Goal: Information Seeking & Learning: Learn about a topic

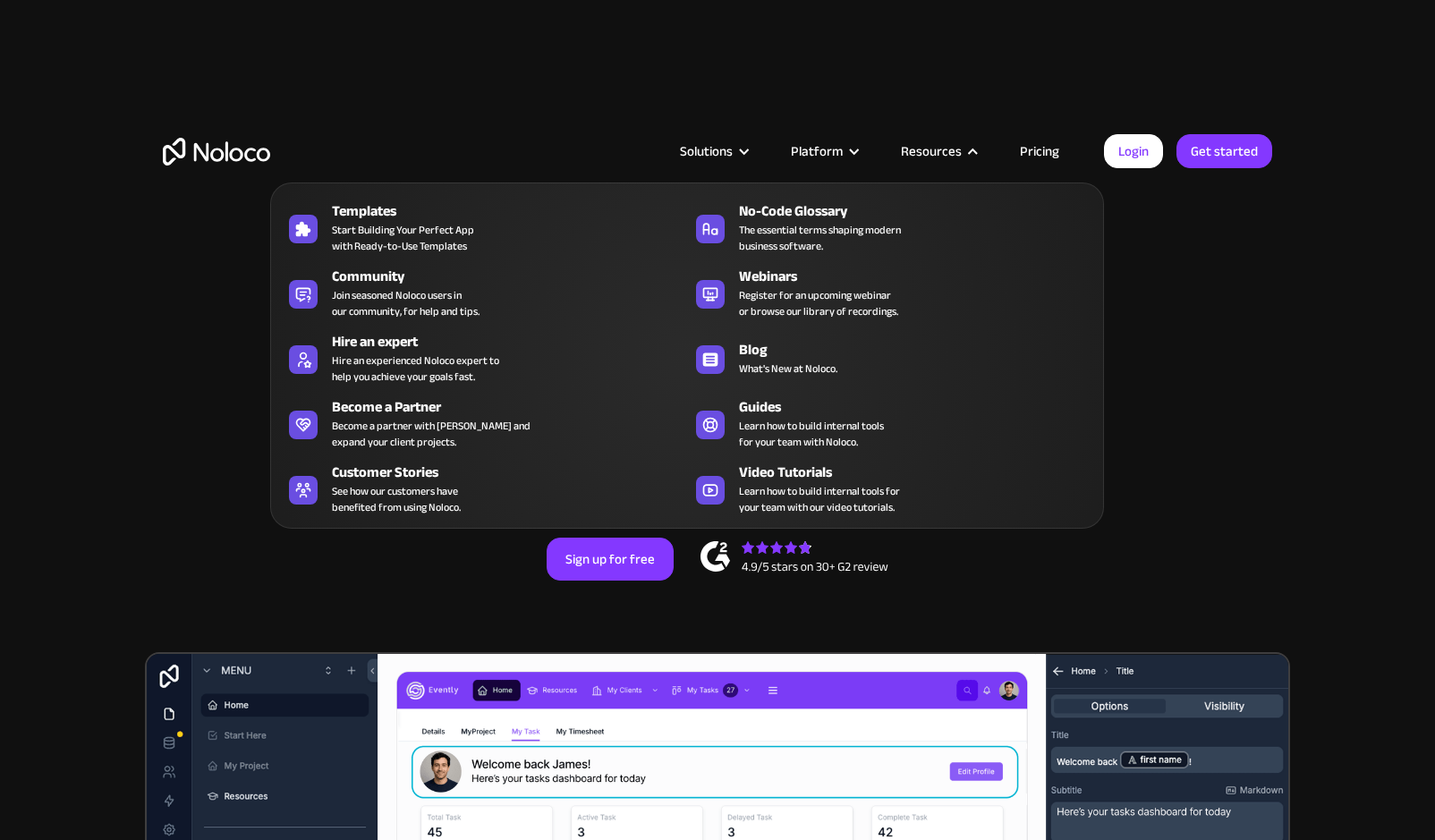
click at [1046, 159] on nav "Templates Start Building Your Perfect App with Ready-to-Use Templates No-Code G…" at bounding box center [687, 342] width 834 height 371
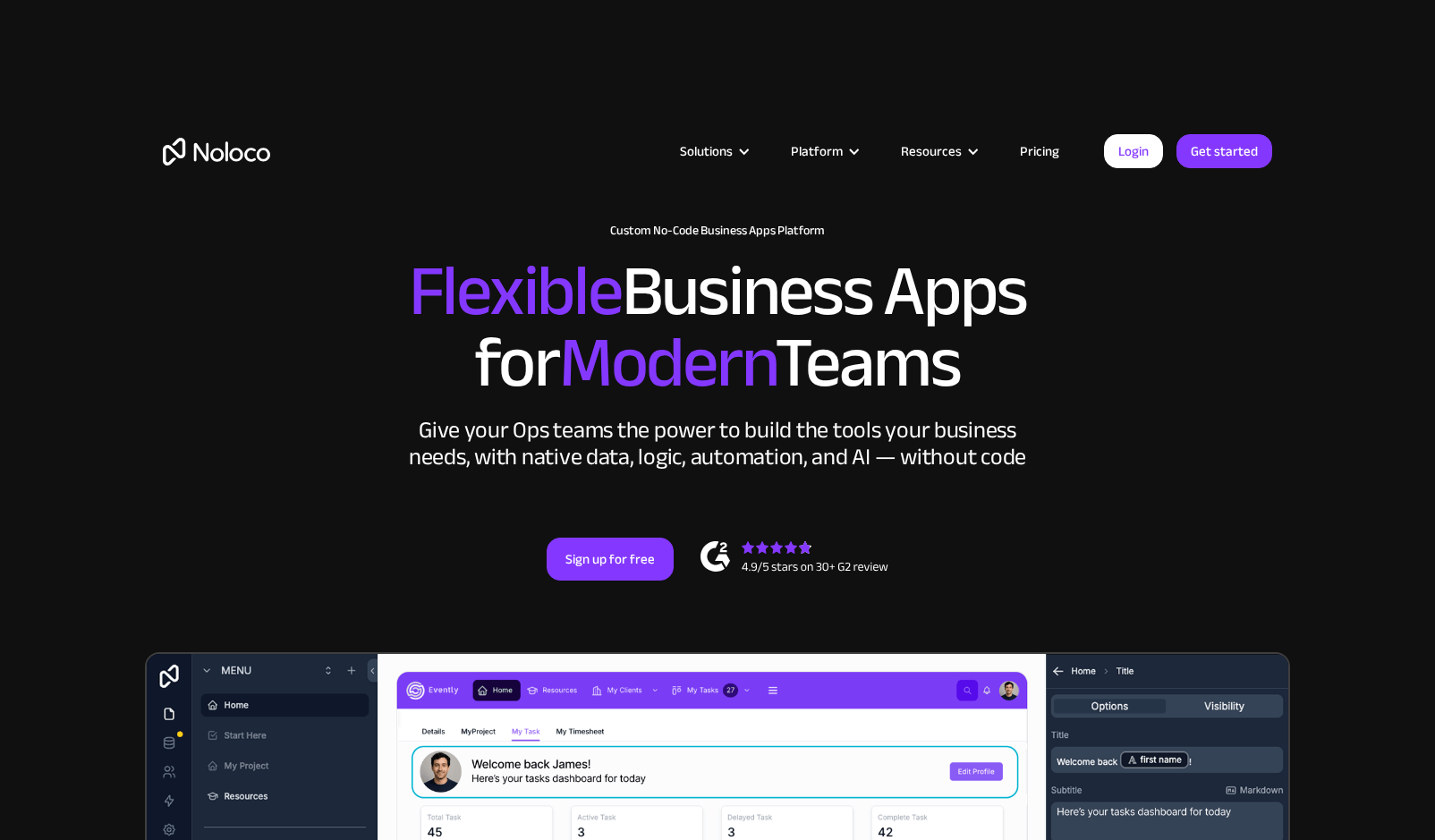
click at [1047, 149] on link "Pricing" at bounding box center [1039, 151] width 84 height 23
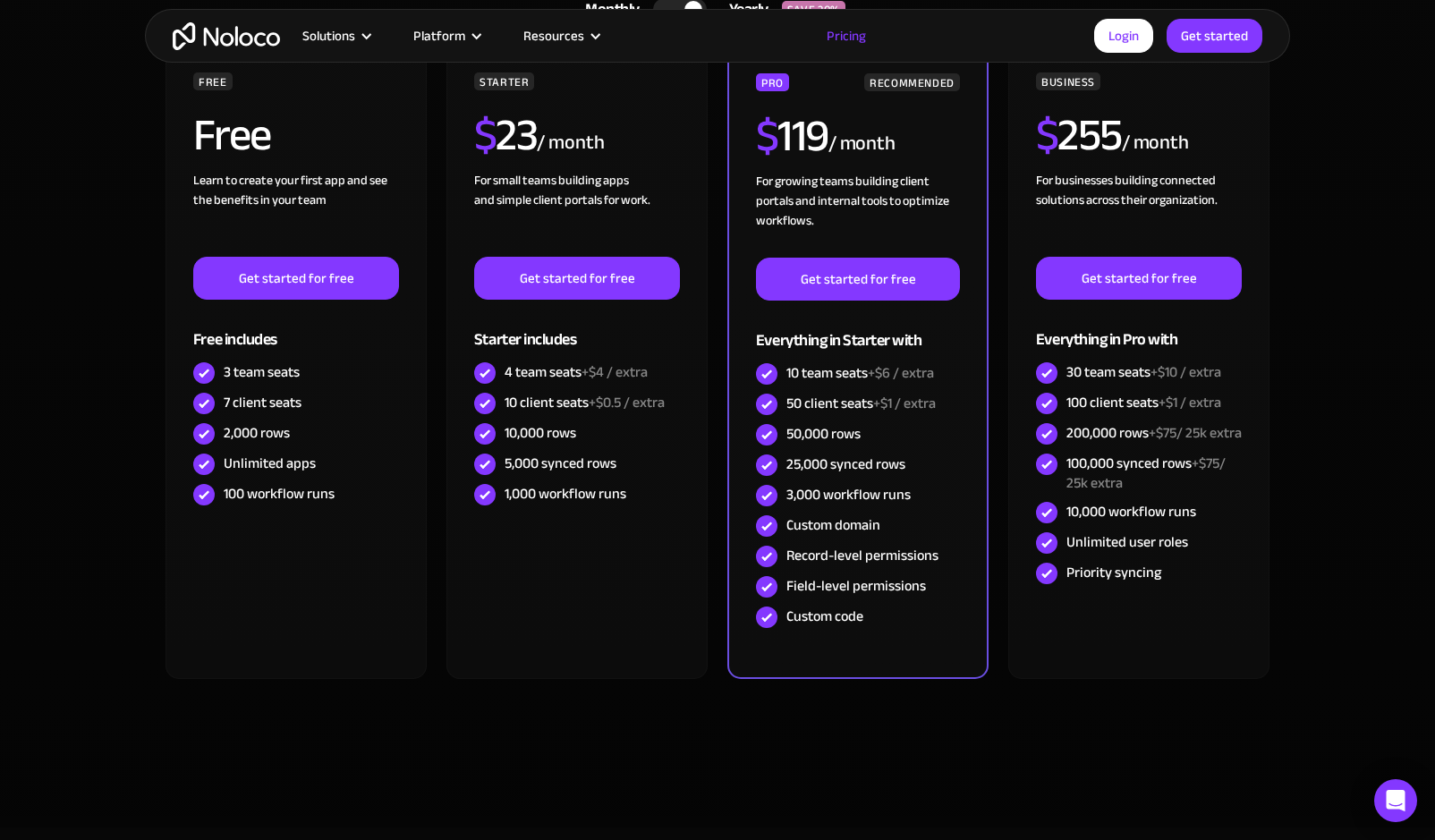
scroll to position [572, 0]
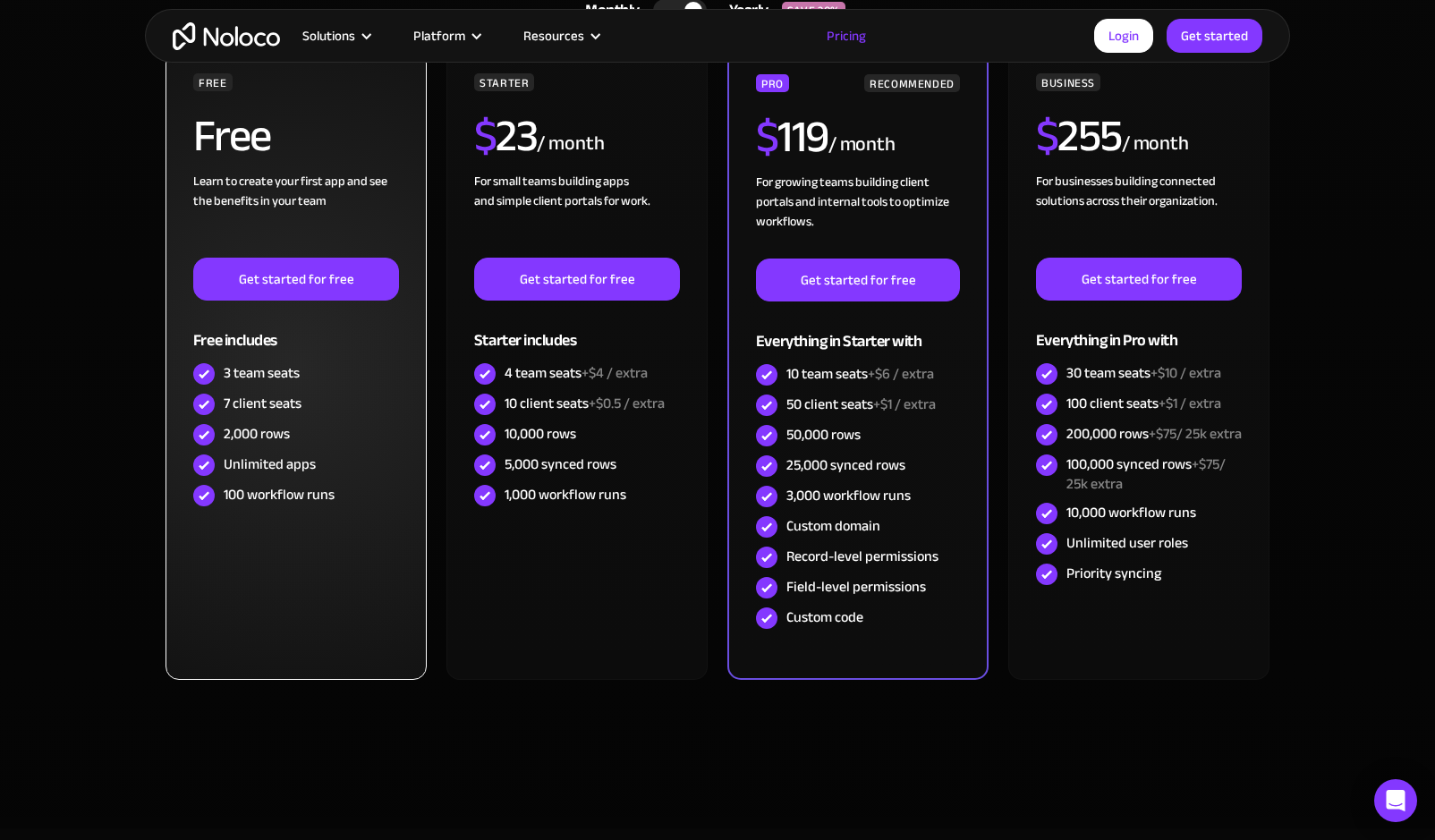
click at [187, 508] on div "FREE Free Learn to create your first app and see the benefits in your team ‍ Ge…" at bounding box center [296, 364] width 261 height 629
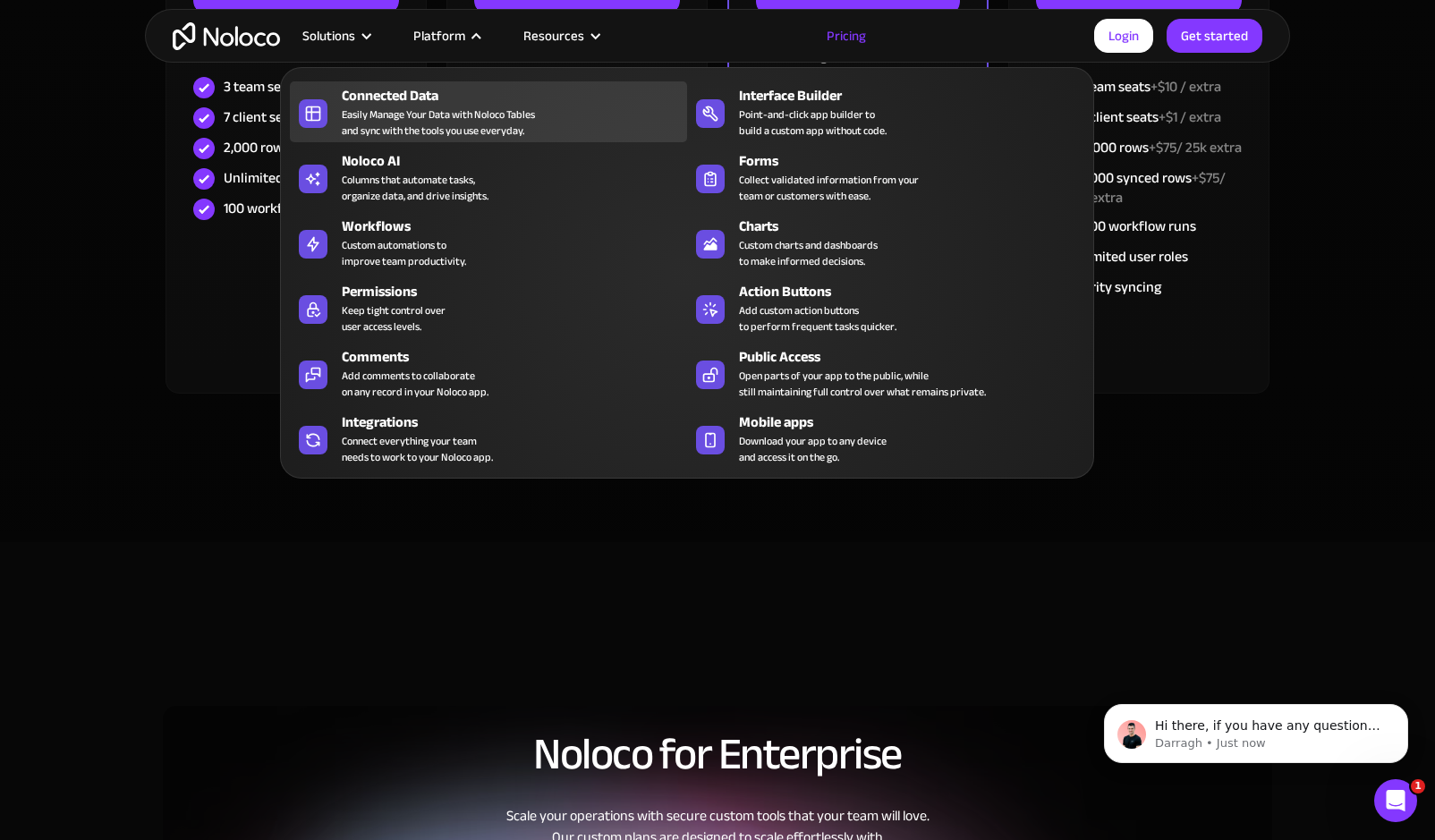
scroll to position [0, 0]
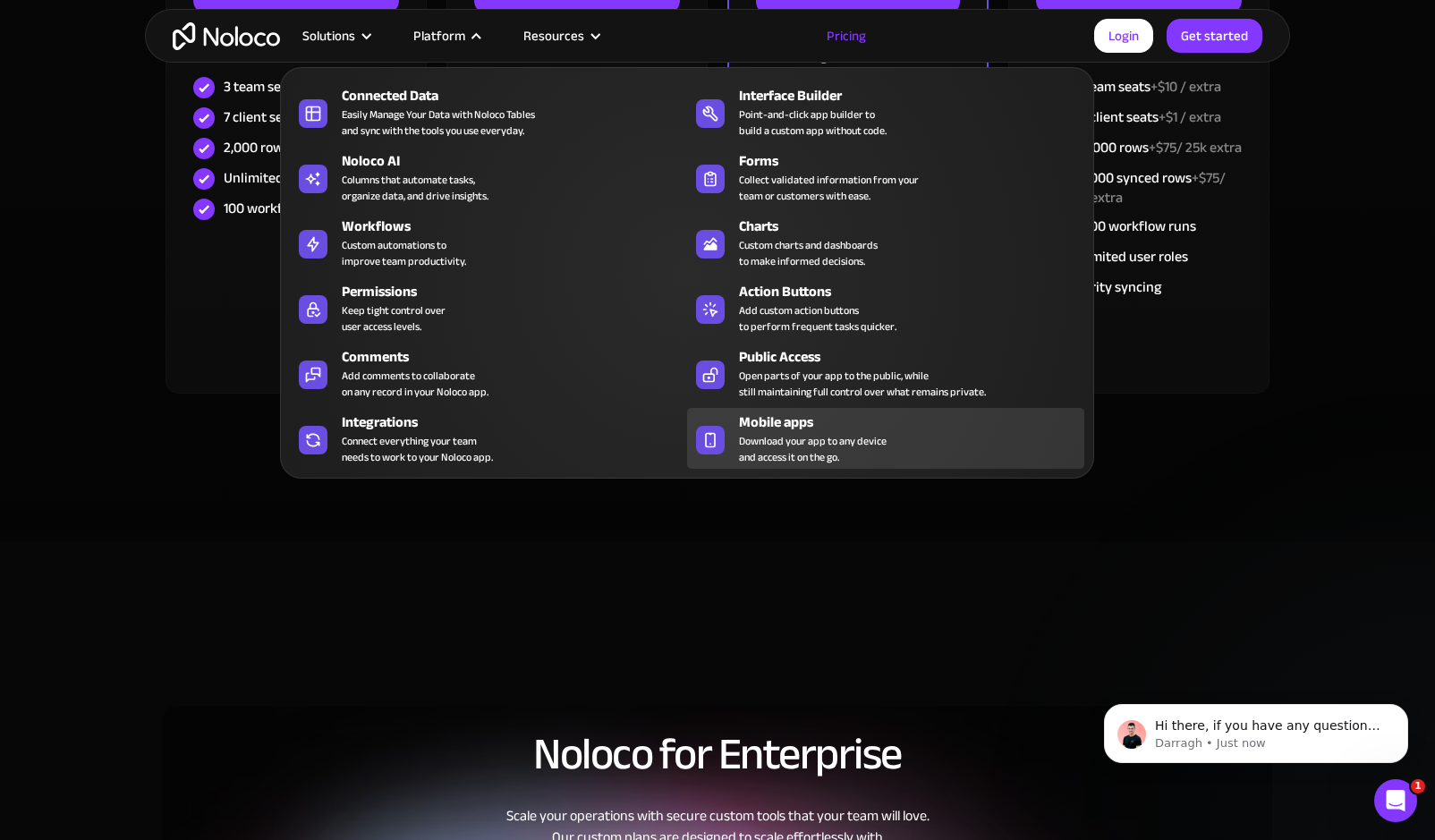
click at [785, 453] on span "Download your app to any device and access it on the go." at bounding box center [812, 449] width 148 height 33
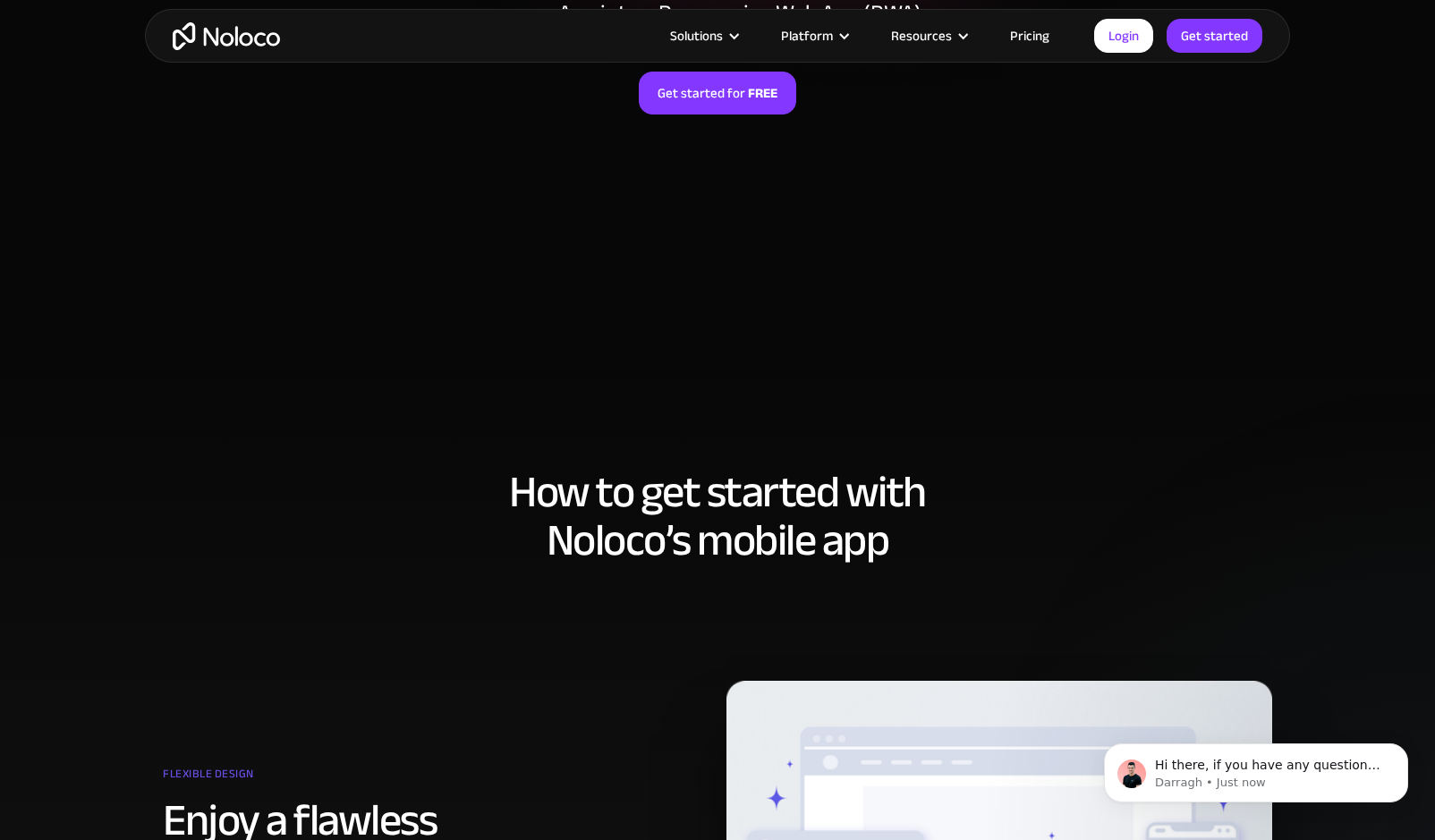
scroll to position [348, 0]
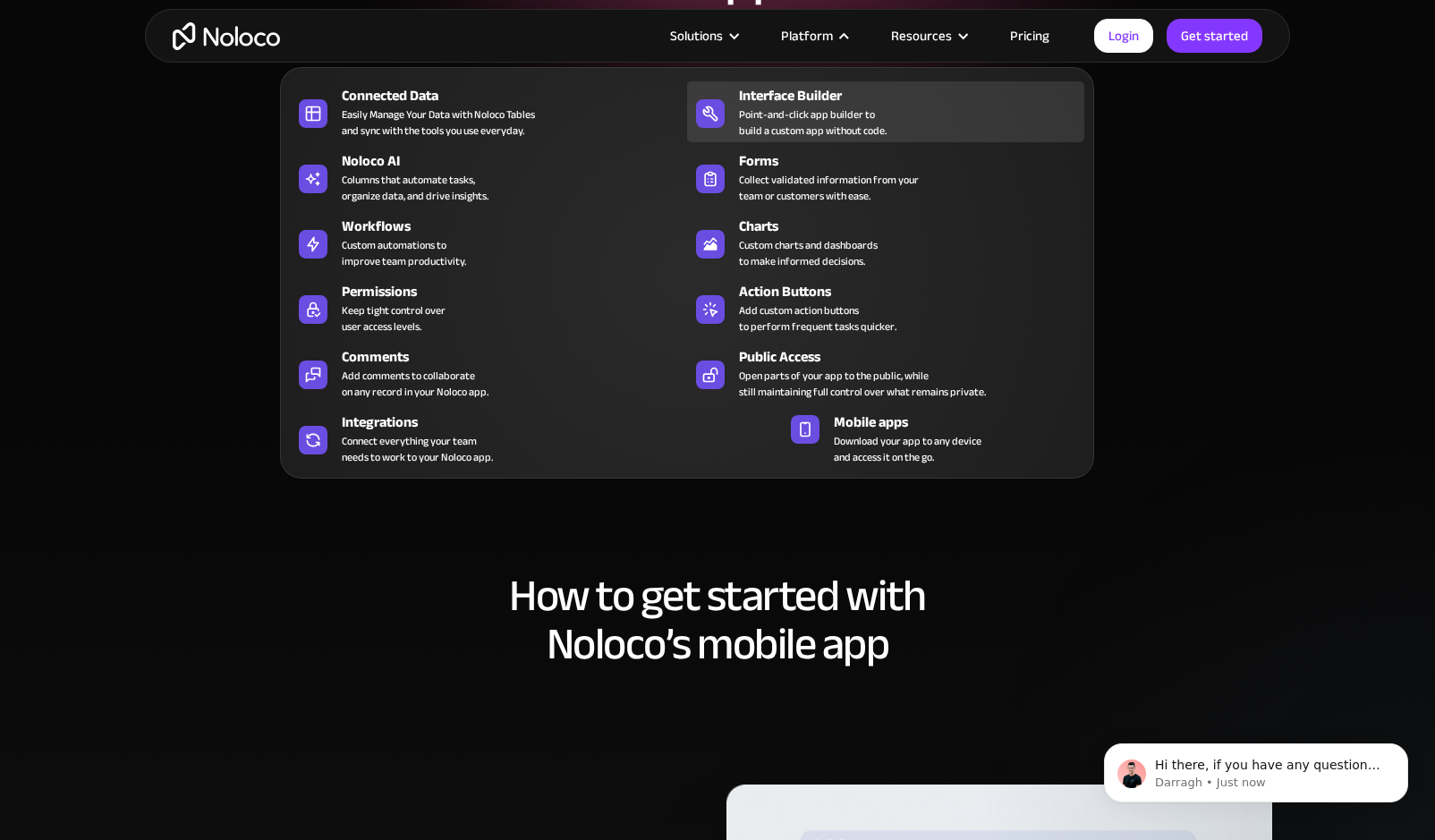
click at [812, 131] on div "Point-and-click app builder to build a custom app without code." at bounding box center [812, 123] width 148 height 33
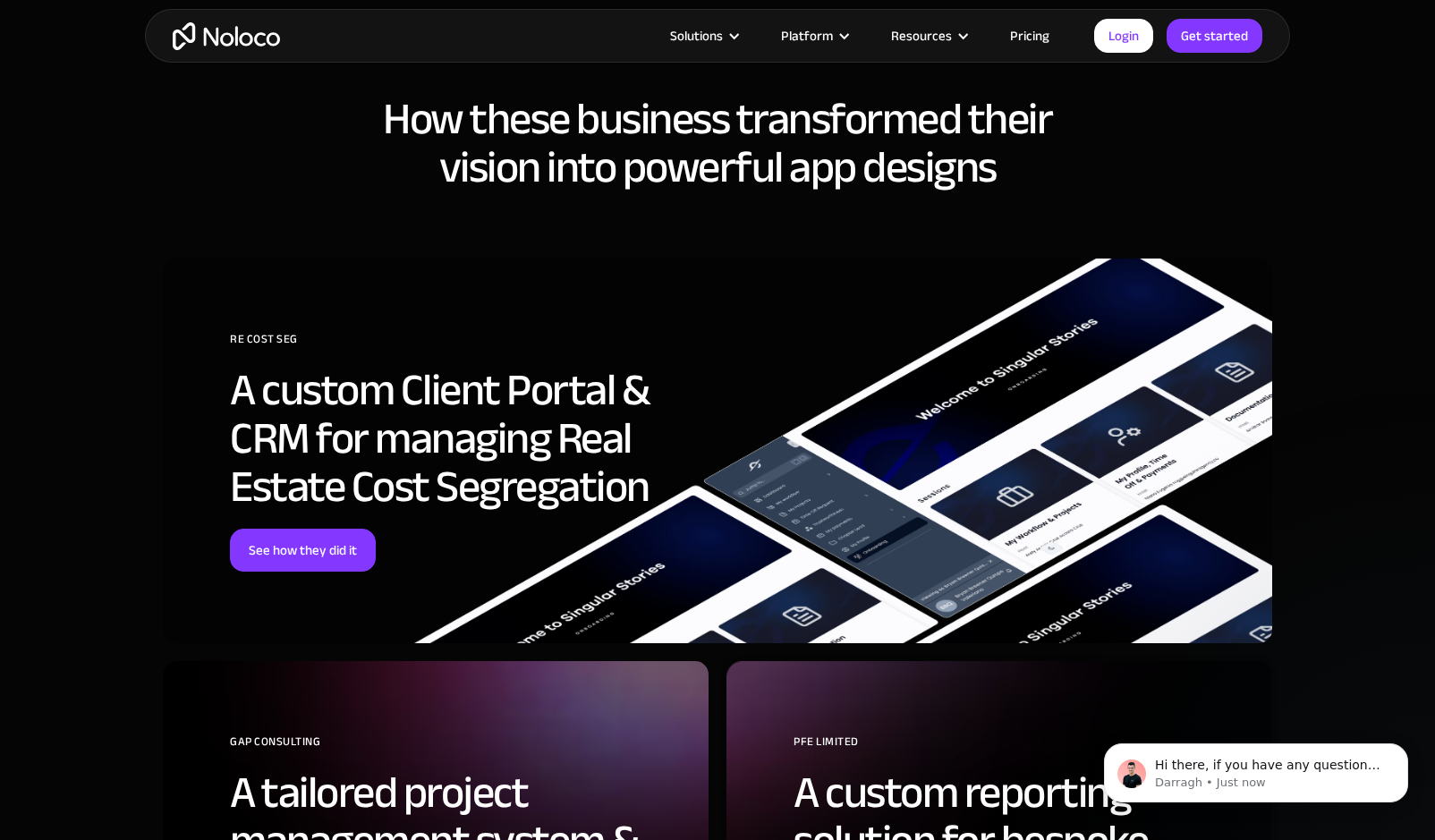
scroll to position [4535, 0]
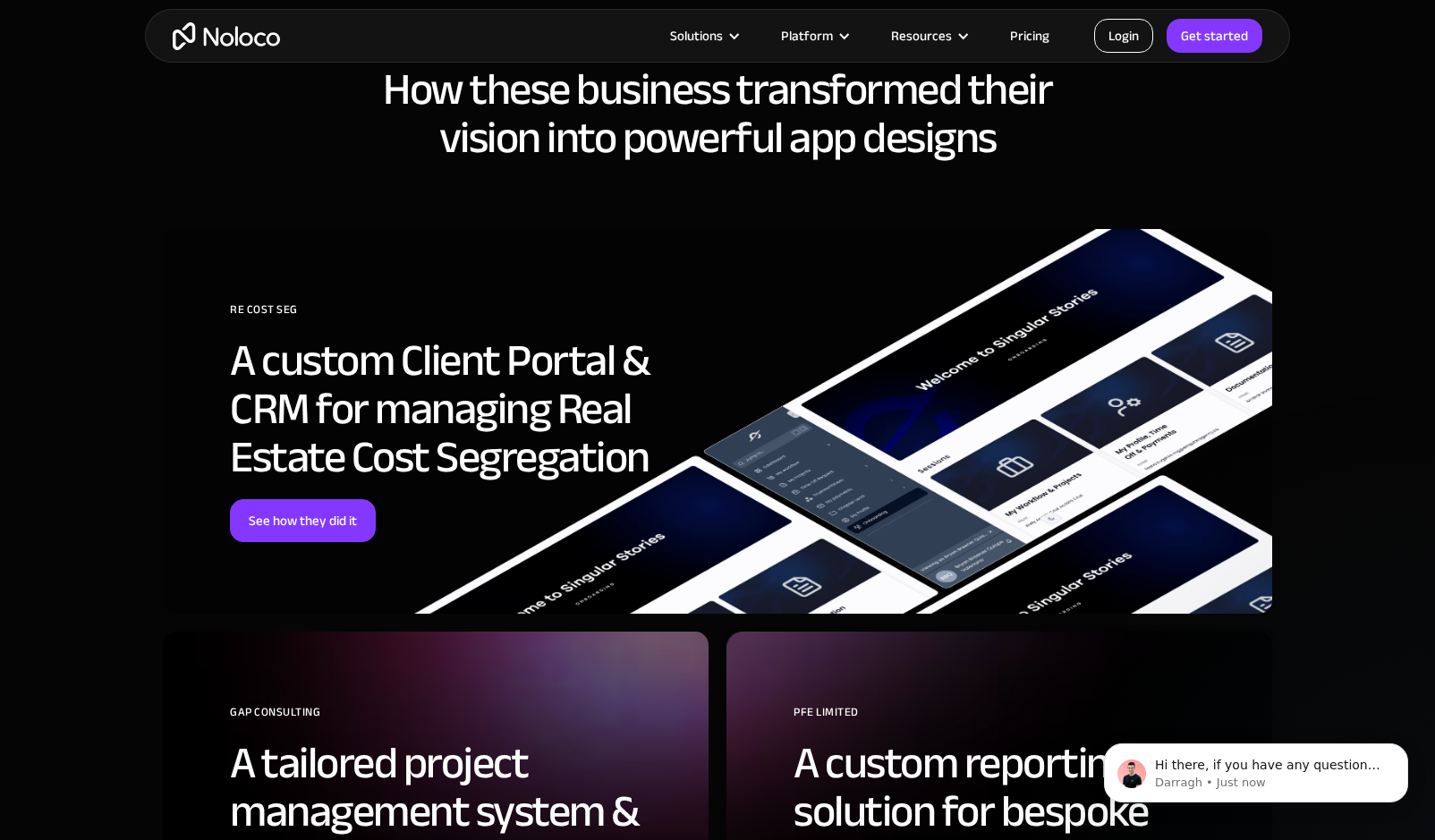
click at [1128, 38] on link "Login" at bounding box center [1124, 35] width 59 height 34
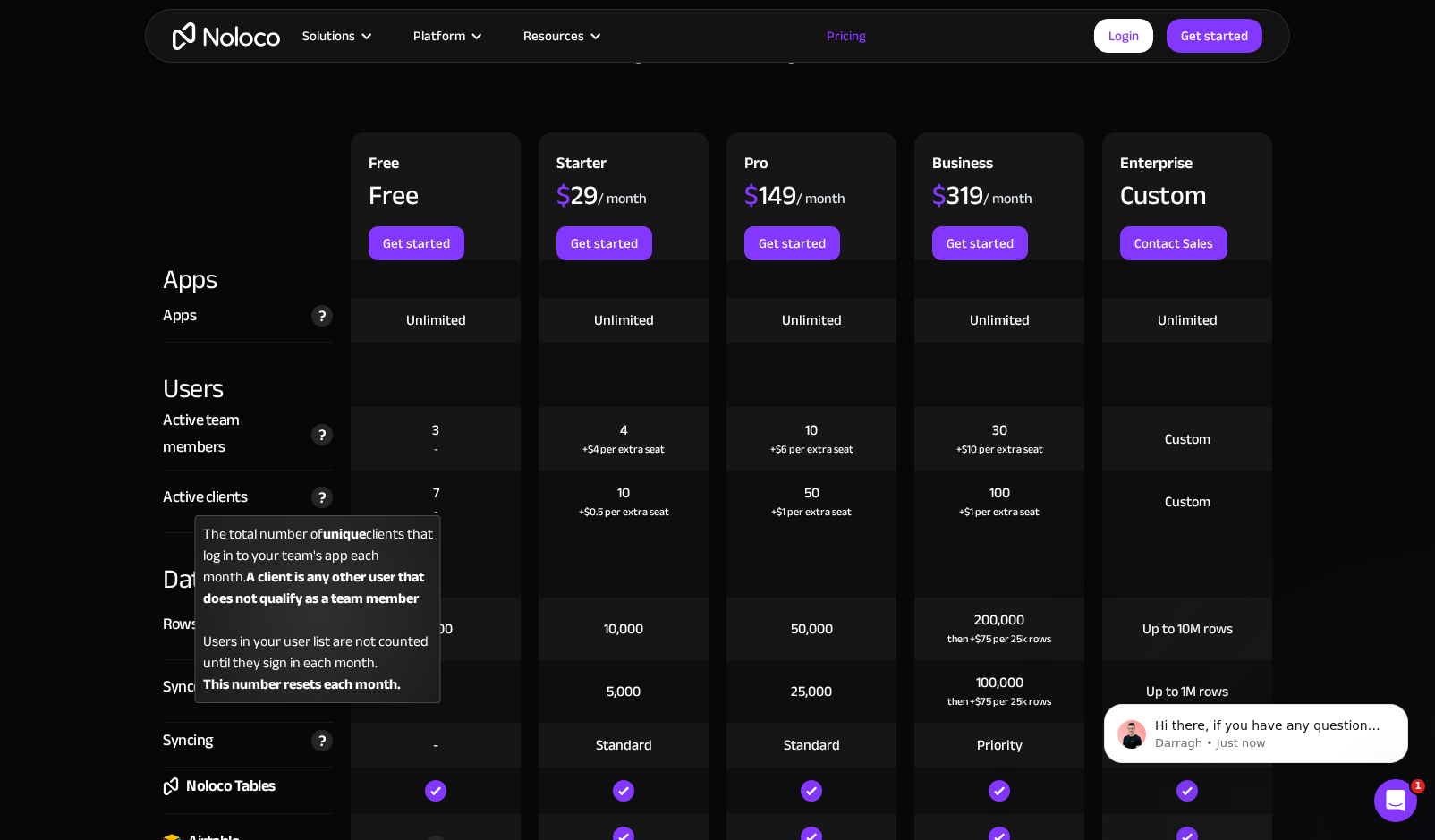
scroll to position [2066, 0]
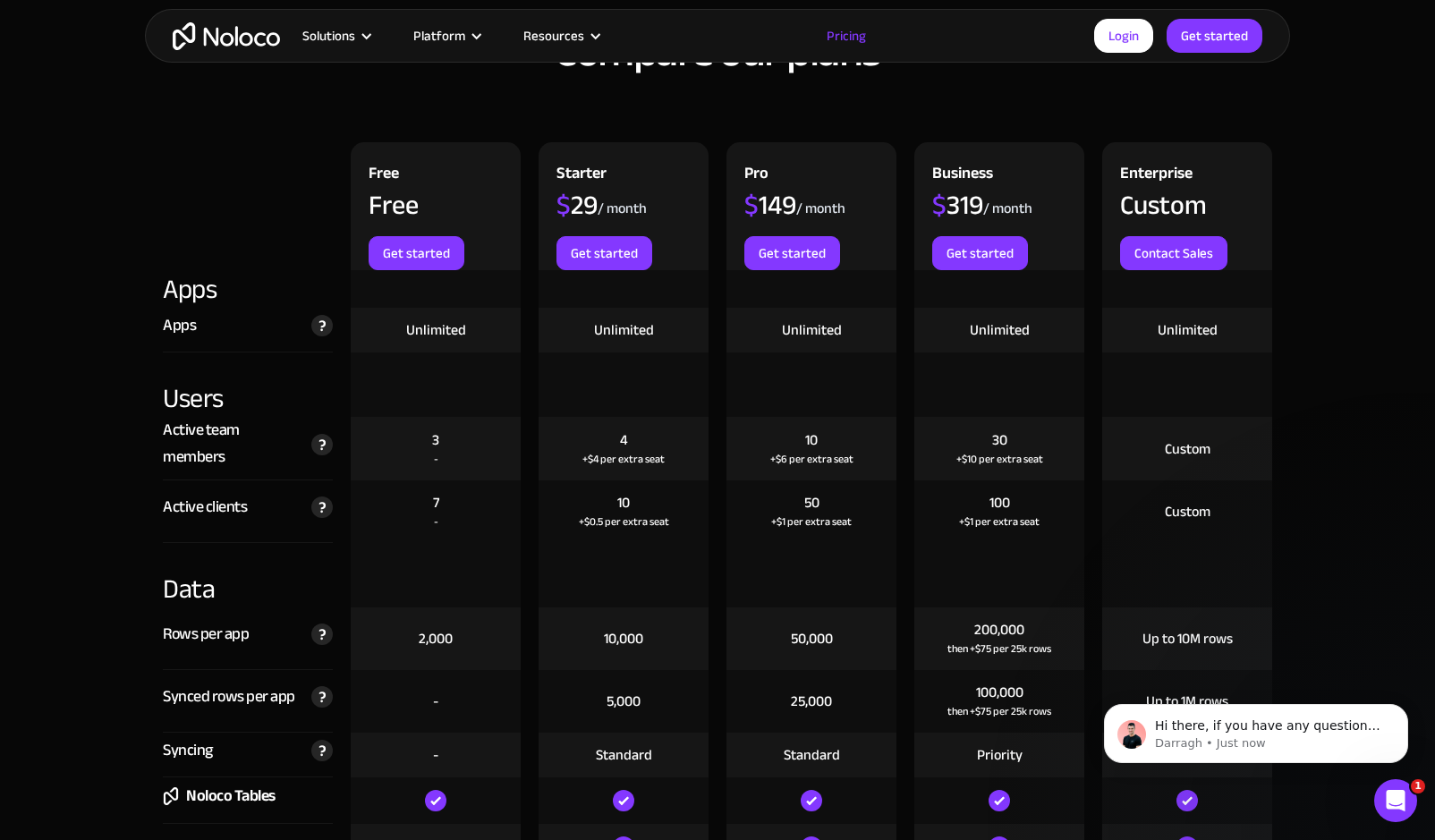
click at [586, 200] on div "$ 29" at bounding box center [577, 204] width 41 height 27
click at [662, 481] on div "10 +$0.5 per extra seat" at bounding box center [623, 511] width 170 height 62
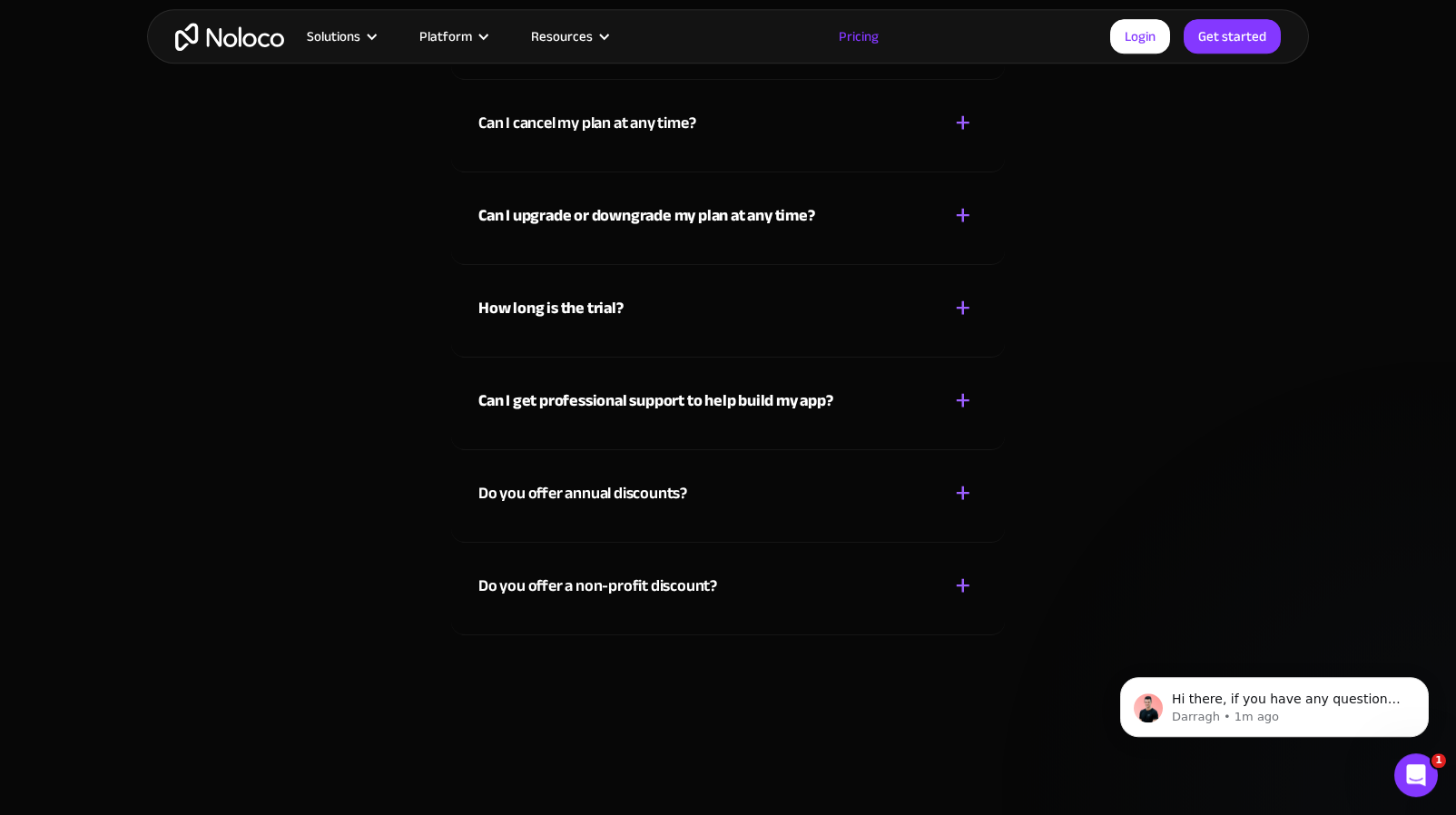
scroll to position [8615, 0]
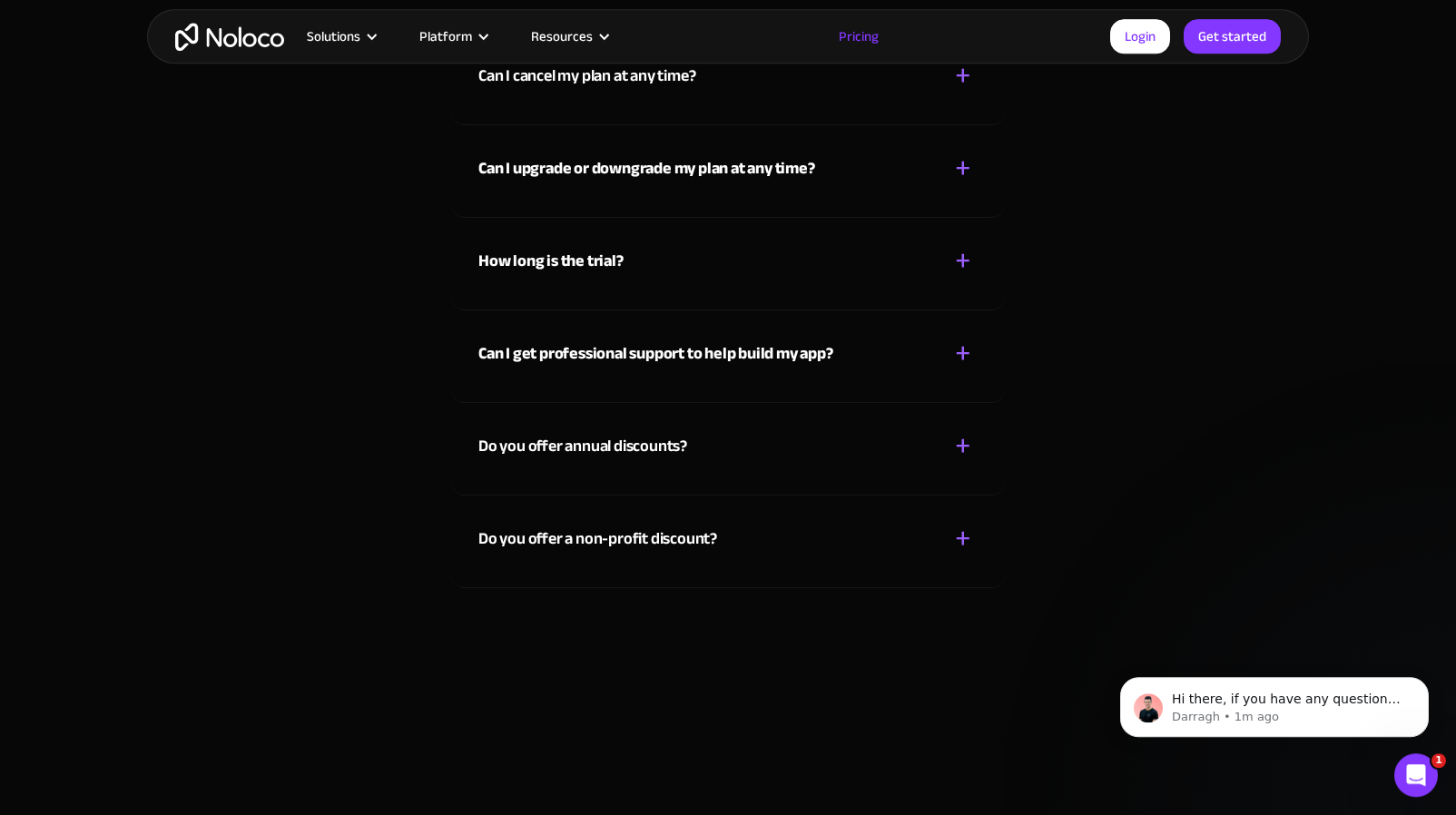
click at [622, 457] on div "Do you offer annual discounts?" at bounding box center [582, 446] width 208 height 27
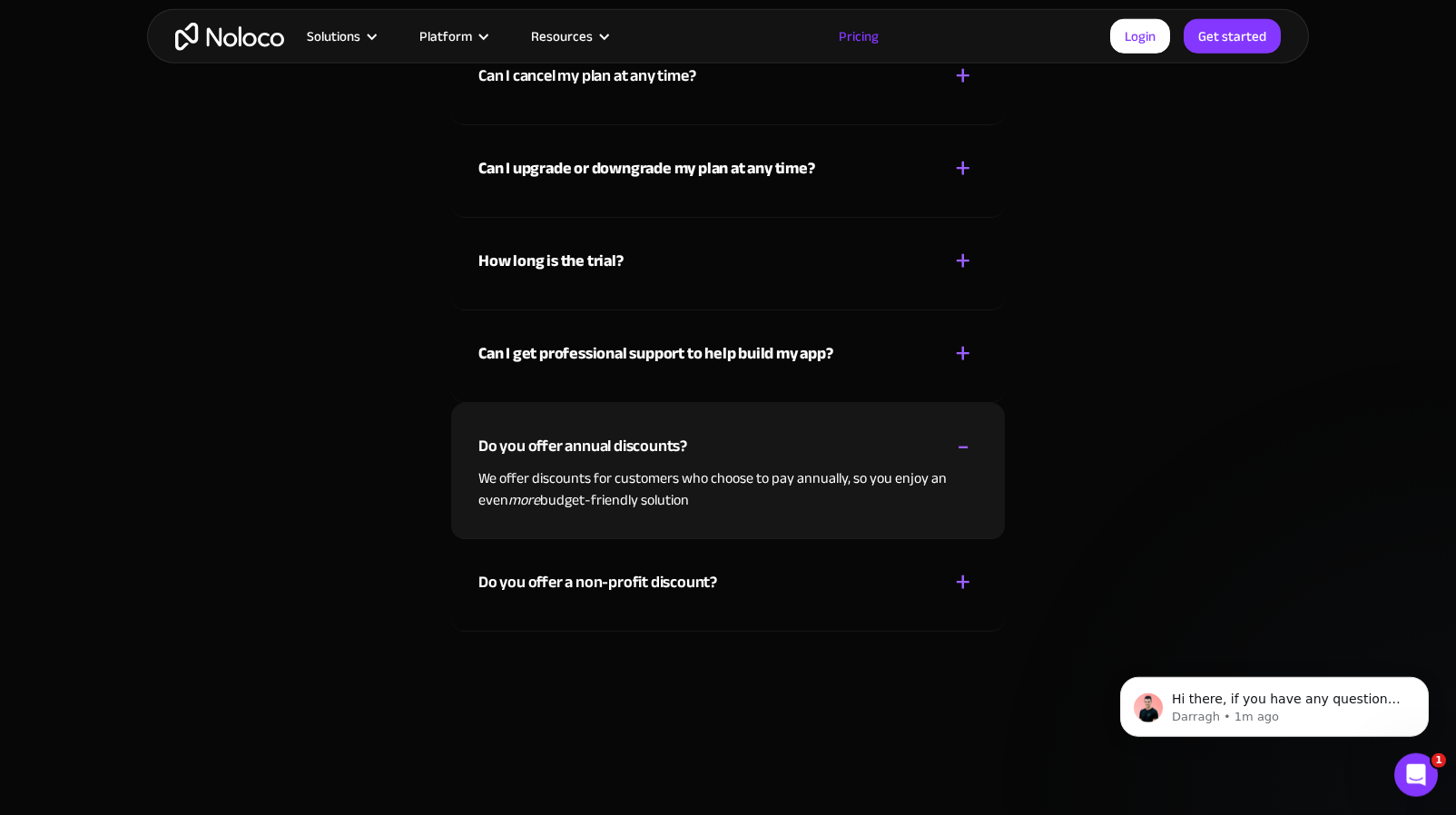
click at [696, 578] on div "Do you offer a non-profit discount?" at bounding box center [597, 582] width 239 height 27
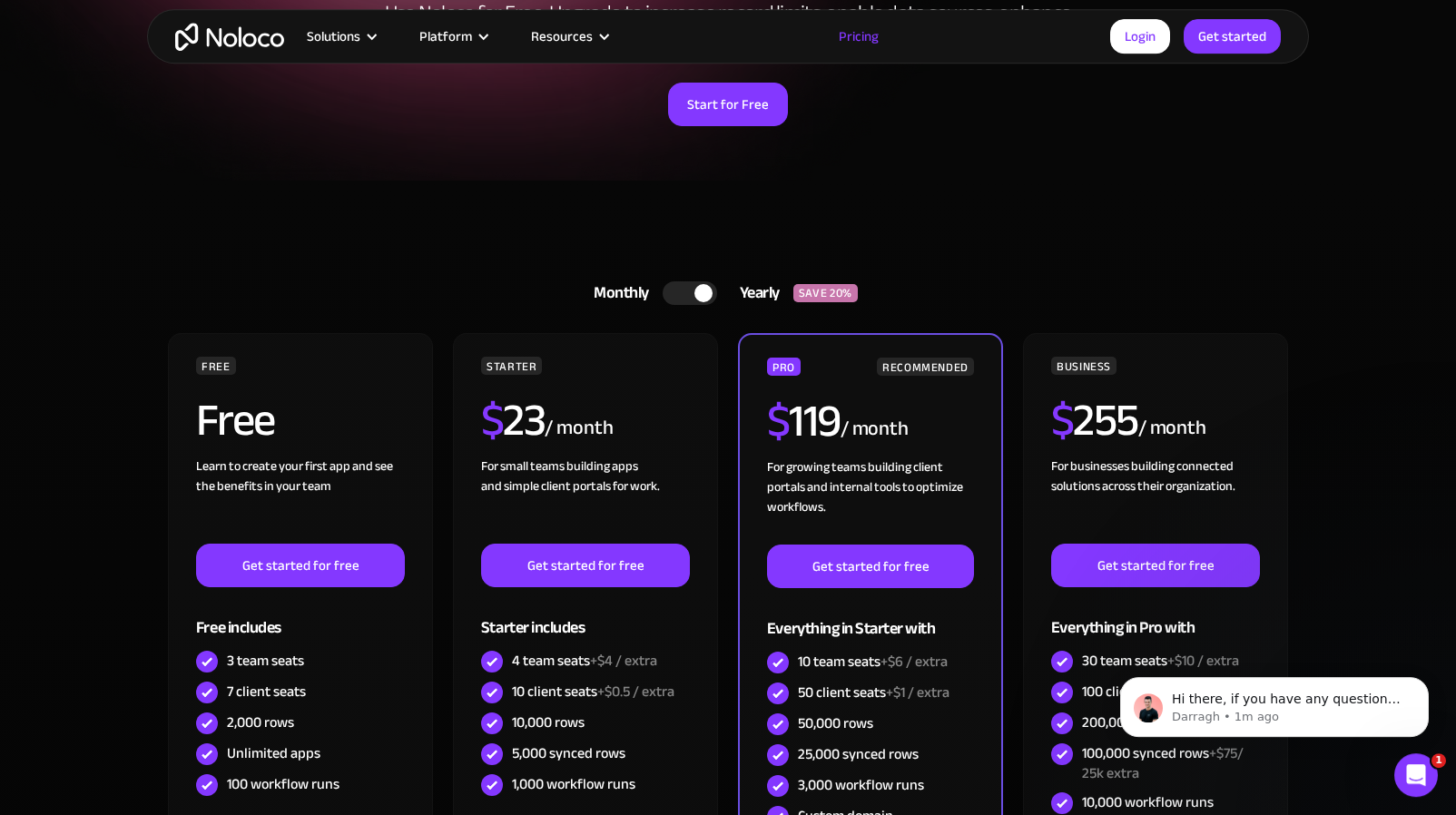
scroll to position [309, 0]
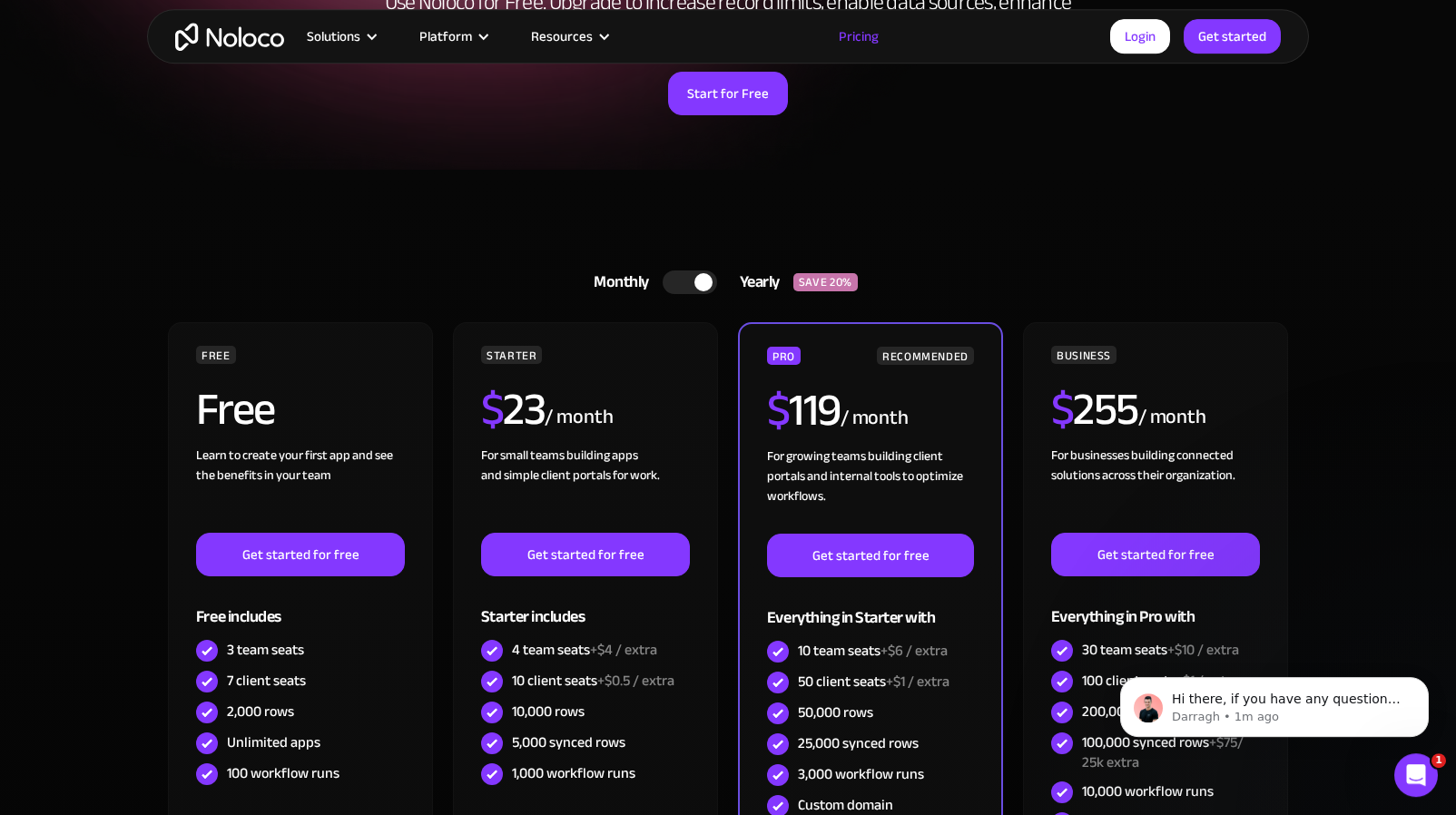
click at [703, 281] on div at bounding box center [703, 282] width 18 height 18
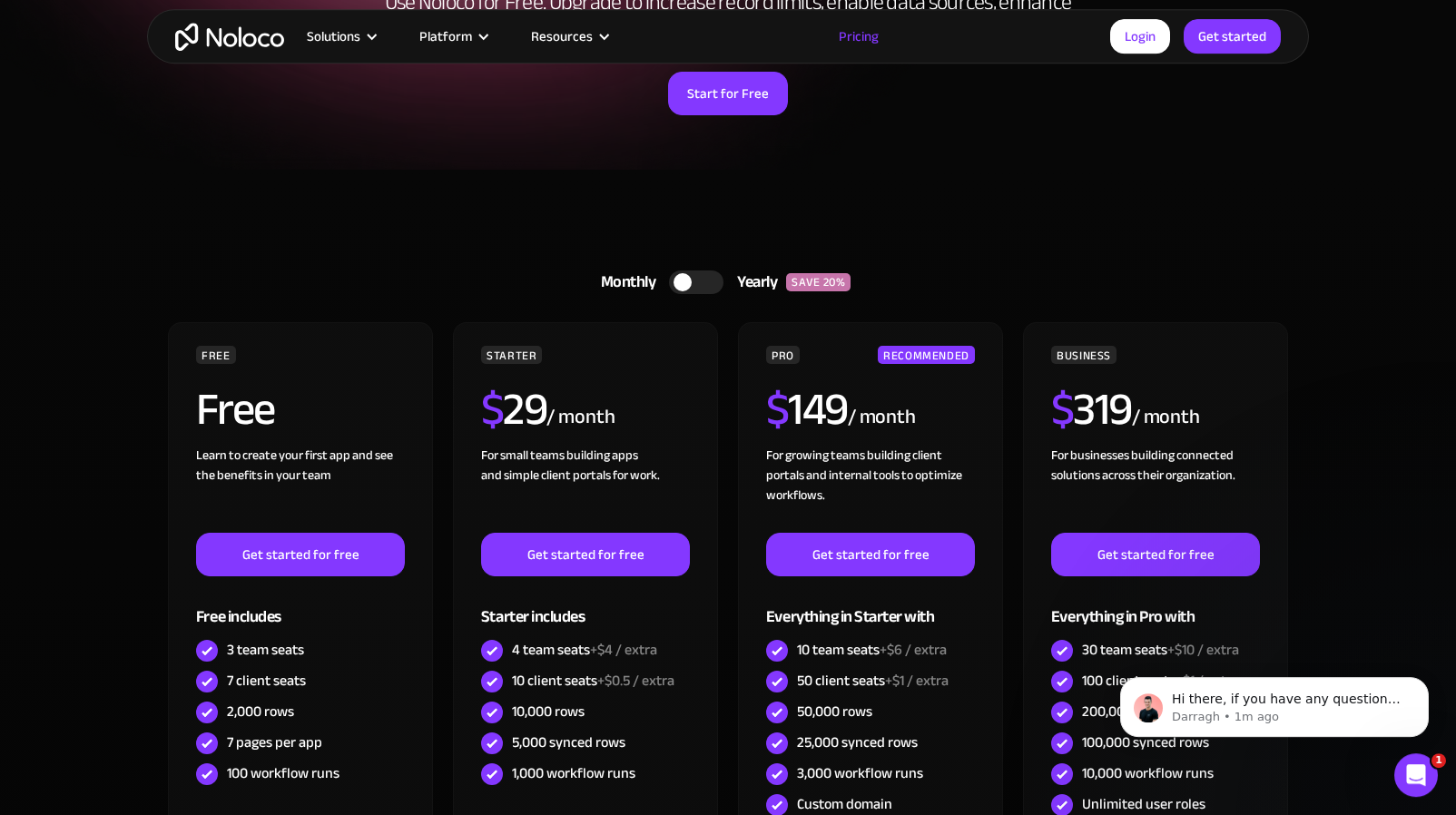
click at [703, 281] on div at bounding box center [696, 282] width 55 height 24
